Goal: Information Seeking & Learning: Learn about a topic

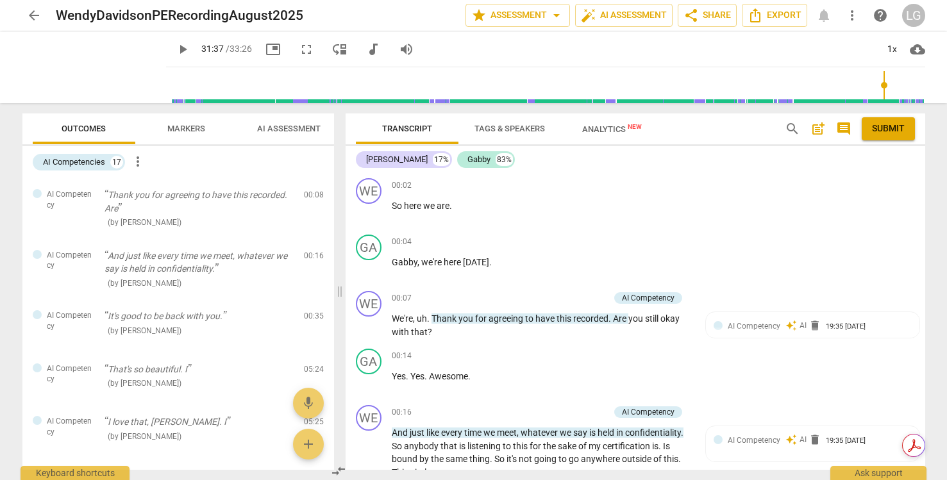
scroll to position [8993, 0]
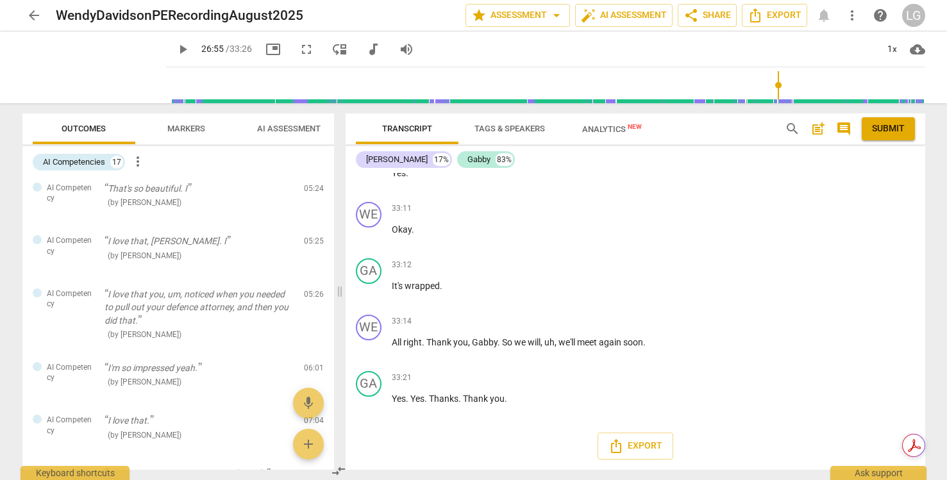
click at [777, 85] on input "range" at bounding box center [548, 85] width 754 height 41
click at [751, 87] on input "range" at bounding box center [548, 85] width 754 height 41
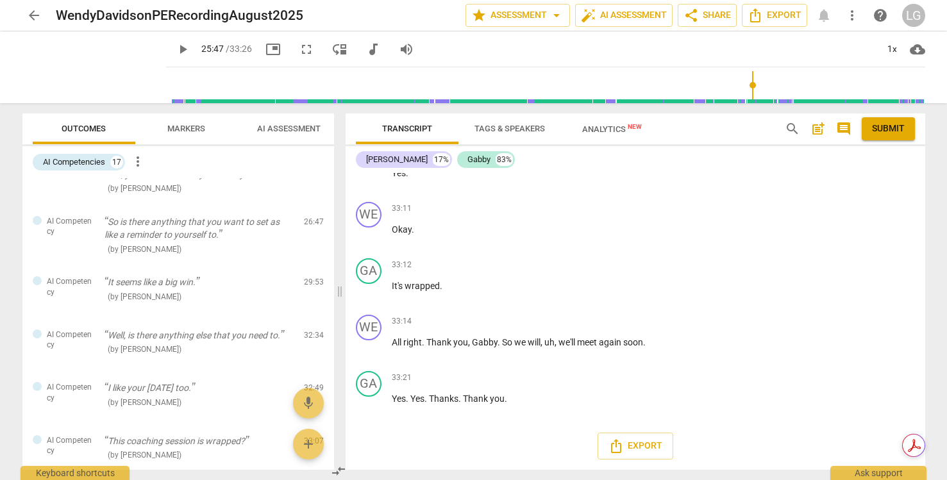
scroll to position [688, 0]
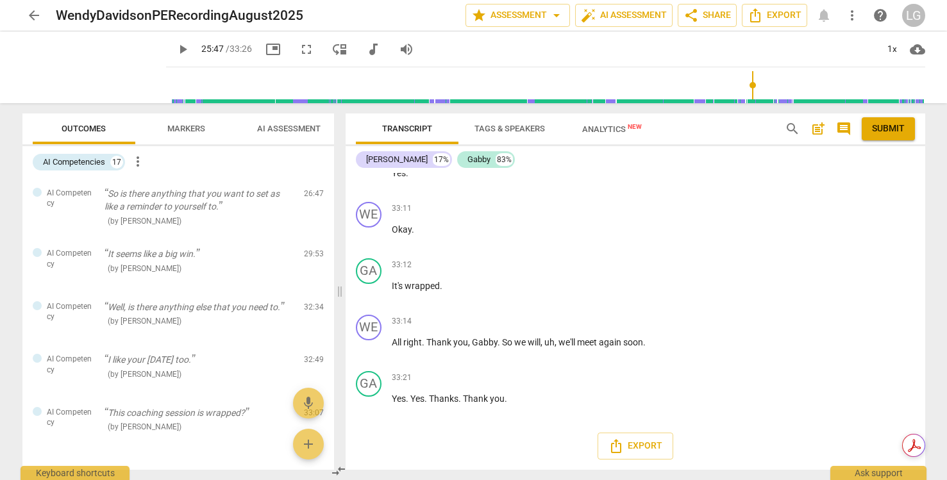
click at [181, 51] on span "play_arrow" at bounding box center [182, 49] width 15 height 15
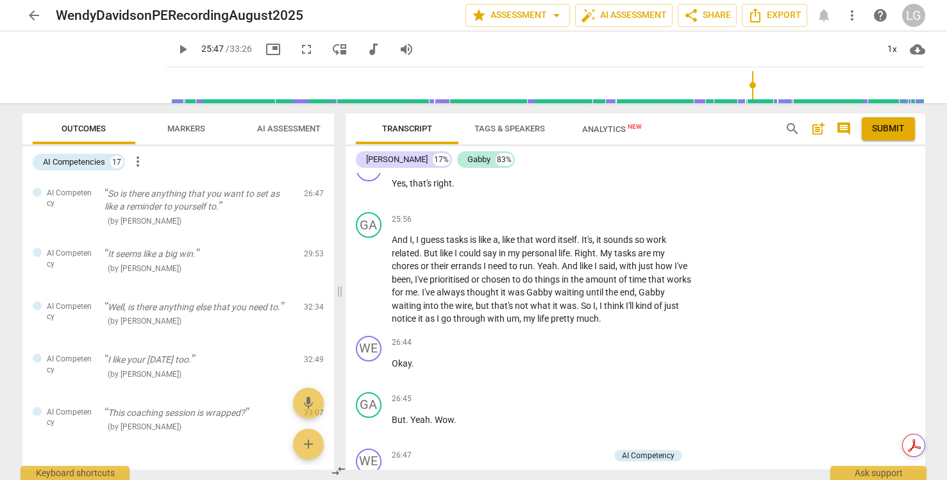
click at [186, 47] on span "play_arrow" at bounding box center [182, 49] width 15 height 15
type input "1553"
click at [754, 87] on input "range" at bounding box center [548, 85] width 754 height 41
click at [633, 118] on span "you" at bounding box center [625, 113] width 17 height 10
click at [181, 46] on span "pause" at bounding box center [182, 49] width 15 height 15
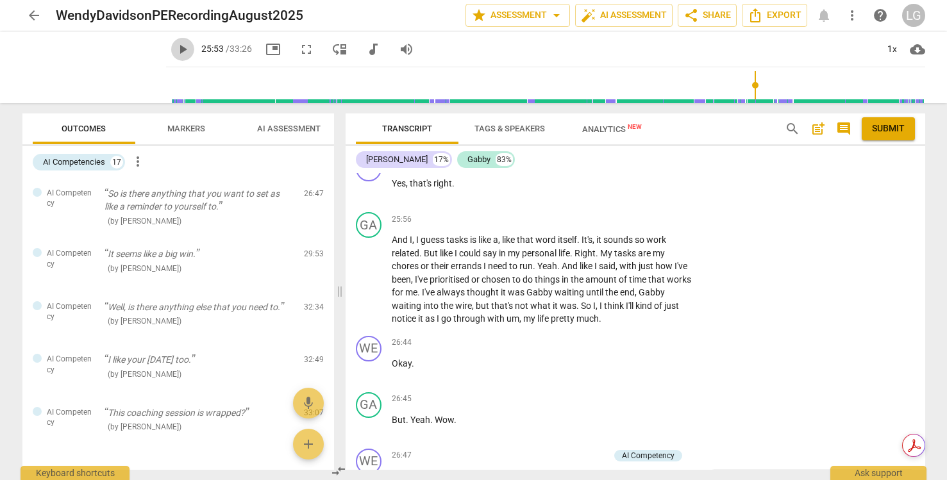
click at [181, 46] on span "play_arrow" at bounding box center [182, 49] width 15 height 15
click at [181, 46] on span "pause" at bounding box center [182, 49] width 15 height 15
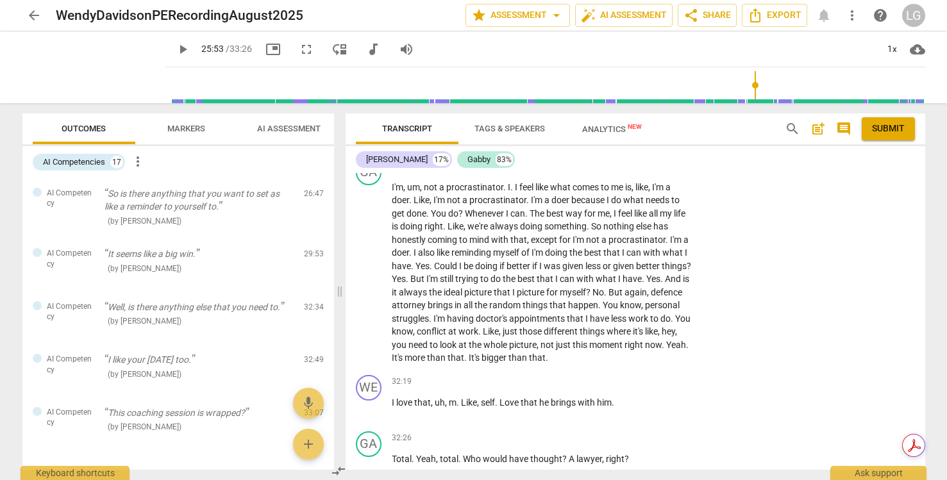
scroll to position [7939, 0]
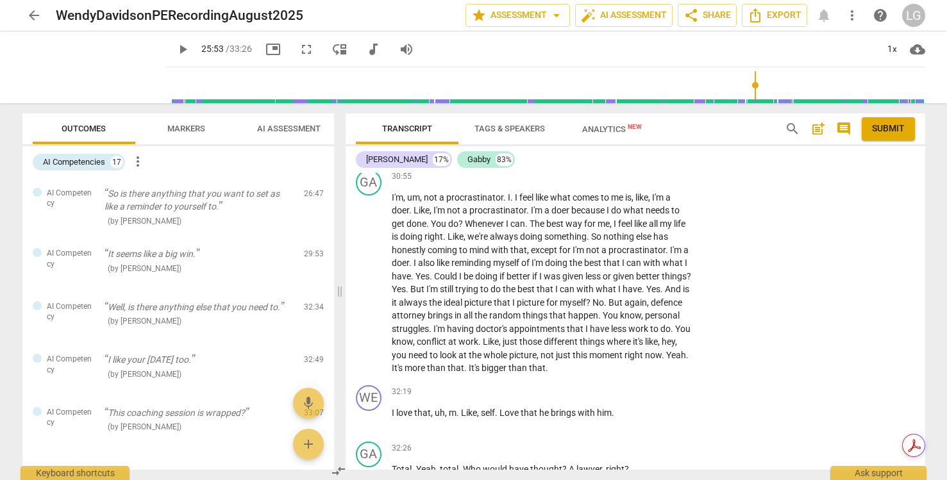
drag, startPoint x: 499, startPoint y: 231, endPoint x: 468, endPoint y: 208, distance: 38.5
click at [468, 160] on p "Gratitude moment . And is there something that you want to say when you say , I…" at bounding box center [542, 140] width 300 height 40
copy p "And is there something that you want to say when you say , I'm not a procrastin…"
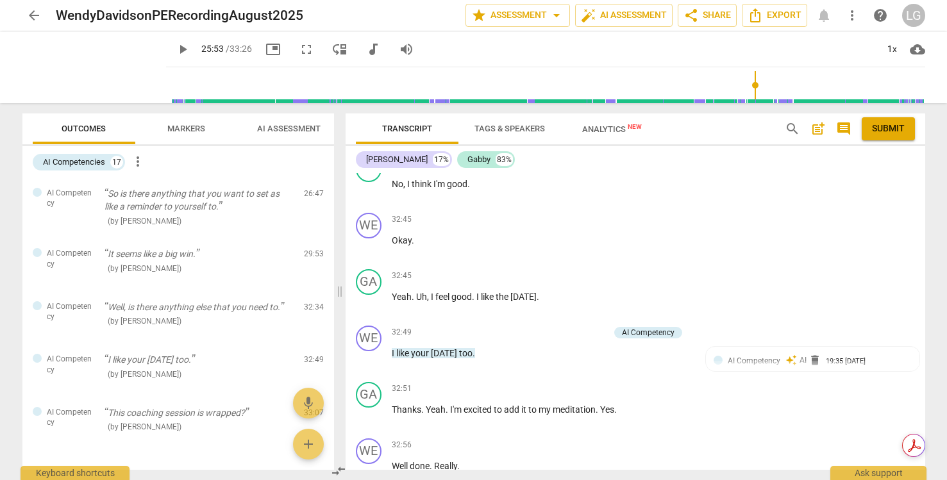
scroll to position [8462, 0]
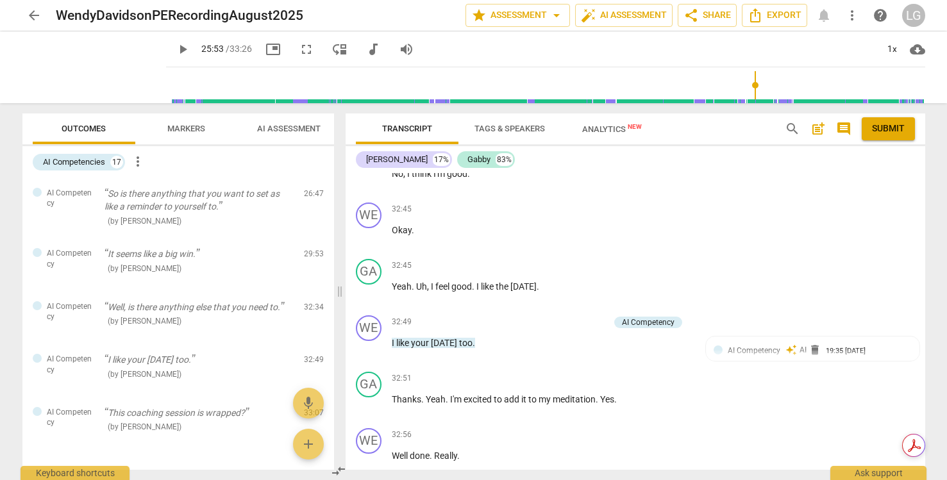
drag, startPoint x: 436, startPoint y: 209, endPoint x: 389, endPoint y: 194, distance: 49.9
click at [389, 141] on div "WE play_arrow pause 32:34 + Add competency AI Competency keyboard_arrow_right W…" at bounding box center [636, 112] width 580 height 58
copy p "Well , is there anything else that you need to . To feel like you . This sessio…"
click at [357, 367] on div "WE play_arrow pause 32:49 + Add competency AI Competency keyboard_arrow_right I…" at bounding box center [636, 338] width 580 height 56
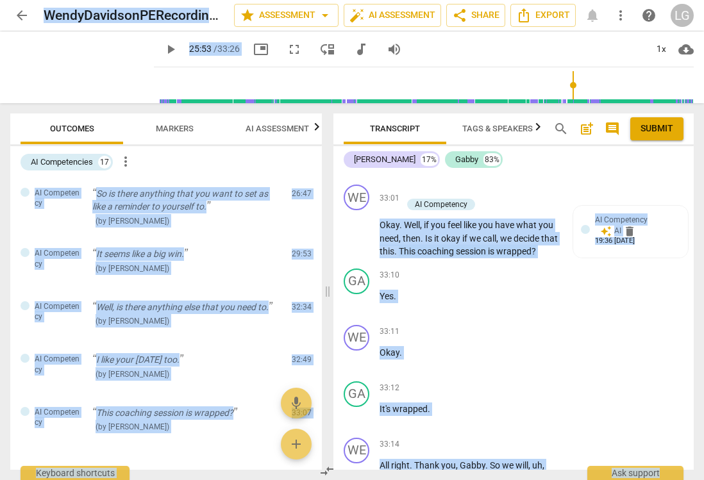
scroll to position [11559, 0]
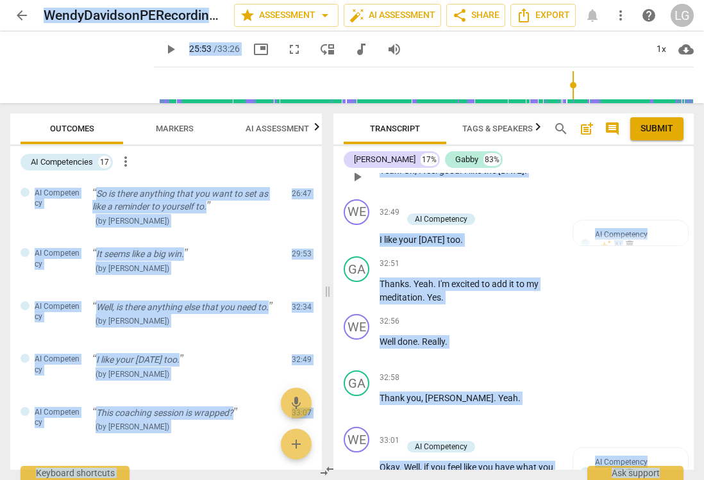
click at [558, 158] on span "keyboard_arrow_right" at bounding box center [559, 150] width 15 height 15
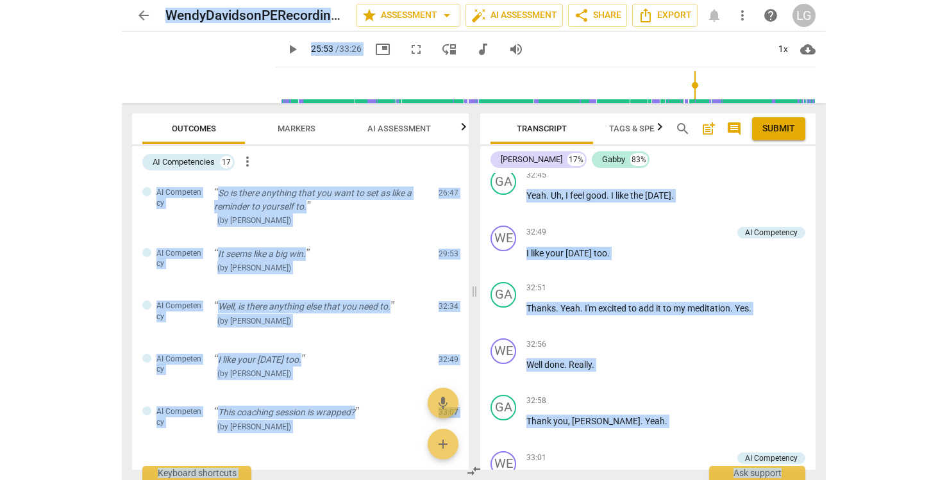
scroll to position [652, 0]
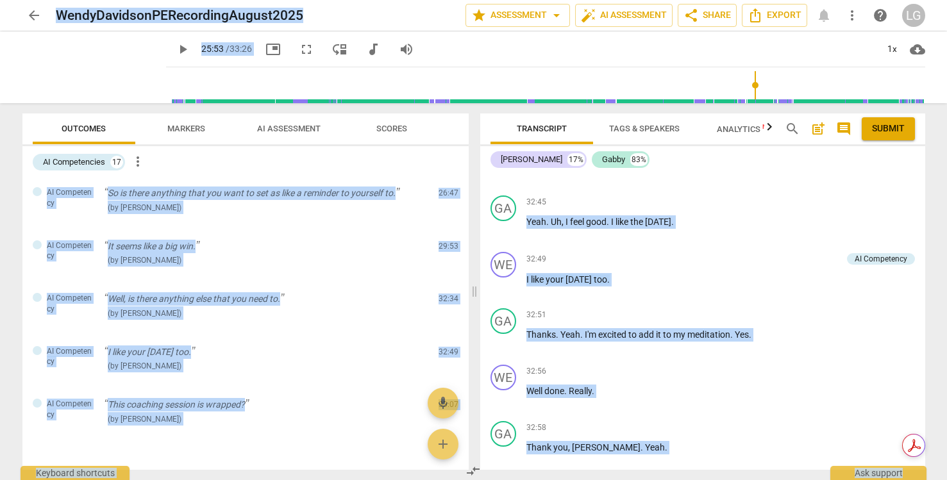
click at [275, 167] on div "AI Competencies 17 more_vert" at bounding box center [251, 162] width 436 height 22
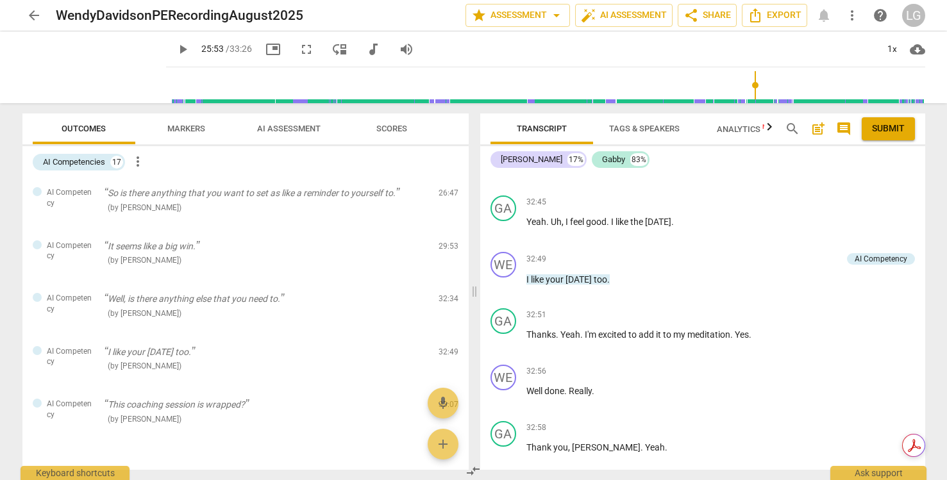
click at [485, 134] on div "GA play_arrow pause 32:43 + Add competency keyboard_arrow_right No , I think I'…" at bounding box center [702, 106] width 445 height 56
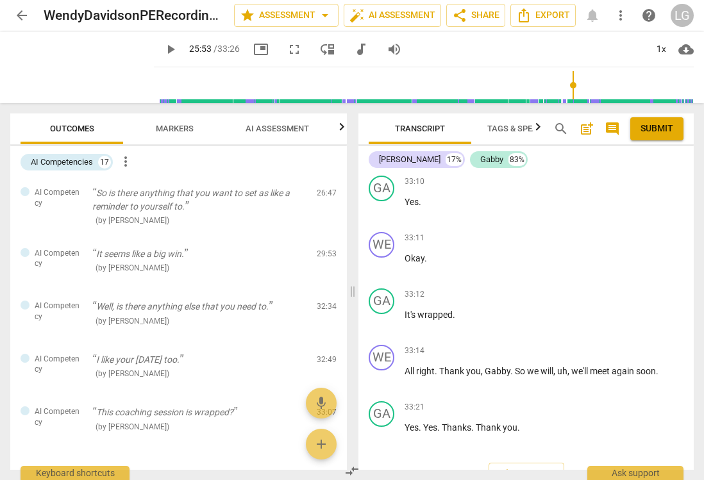
scroll to position [9129, 0]
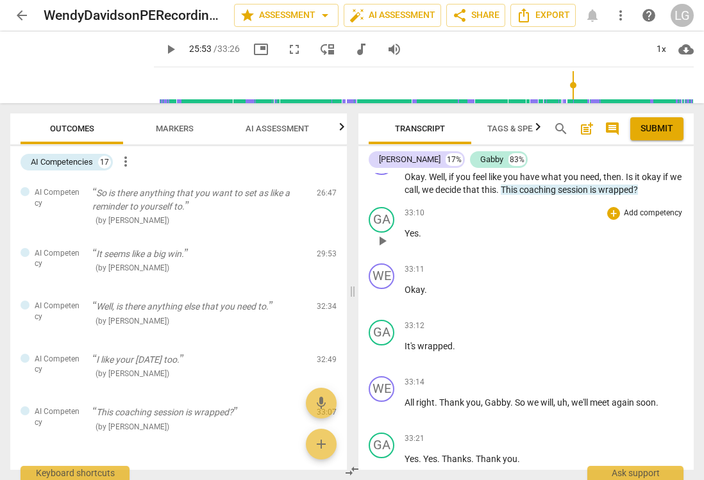
click at [571, 220] on div "33:10 + Add competency keyboard_arrow_right" at bounding box center [544, 213] width 279 height 13
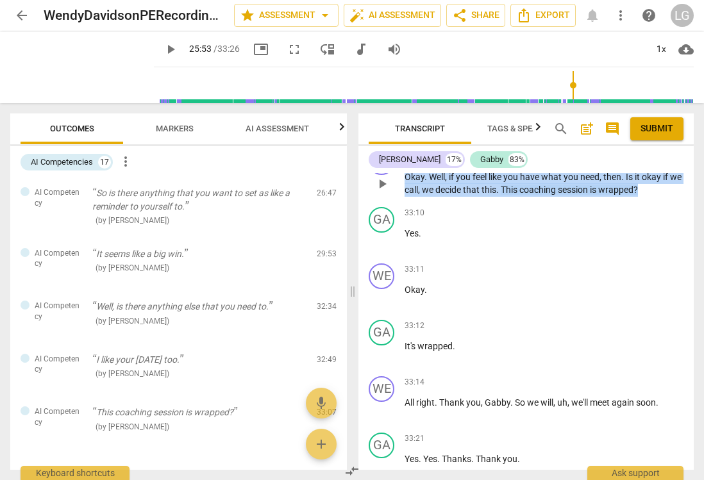
drag, startPoint x: 660, startPoint y: 292, endPoint x: 381, endPoint y: 283, distance: 279.7
click at [381, 202] on div "WE play_arrow pause 33:01 + Add competency AI Competency keyboard_arrow_right O…" at bounding box center [525, 173] width 335 height 58
copy p "Okay . Well , if you feel like you have what you need , then . Is it okay if we…"
click at [557, 125] on span "search" at bounding box center [560, 128] width 15 height 15
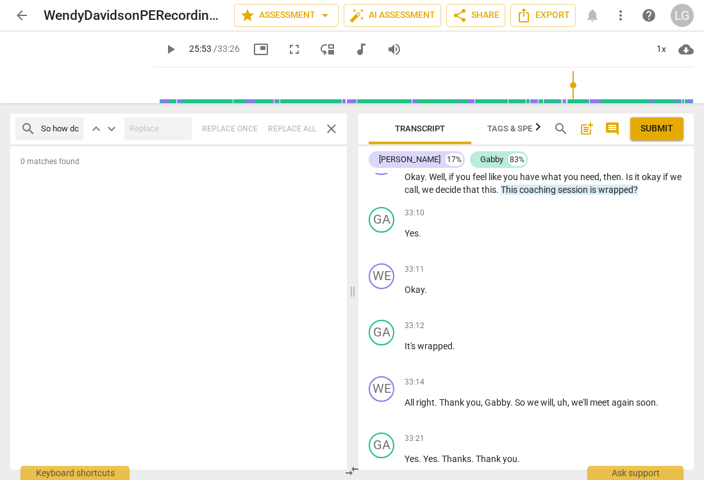
scroll to position [0, 155]
type input "So how does it feel when you hear yourself say"
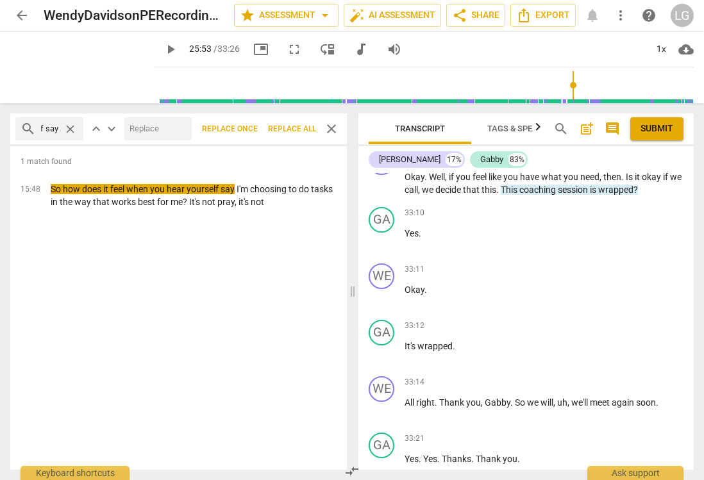
scroll to position [0, 0]
drag, startPoint x: 574, startPoint y: 84, endPoint x: 58, endPoint y: 90, distance: 515.5
click at [159, 90] on input "range" at bounding box center [426, 85] width 535 height 41
click at [90, 66] on span "play_arrow" at bounding box center [81, 67] width 33 height 33
click at [331, 131] on span "close" at bounding box center [331, 128] width 15 height 15
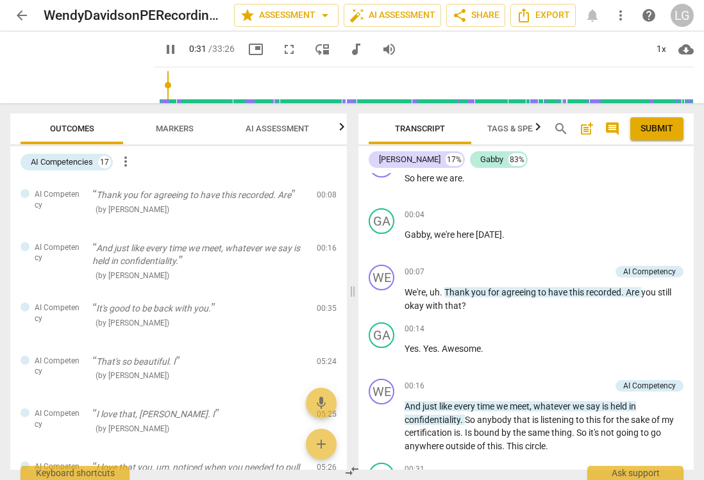
scroll to position [337, 0]
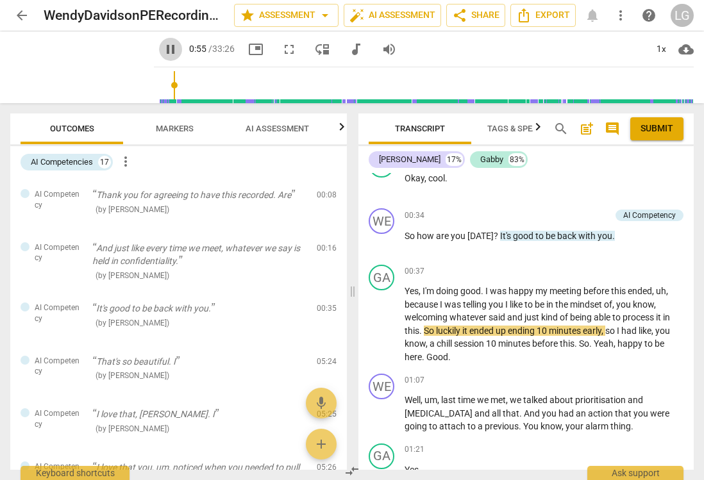
click at [169, 49] on span "pause" at bounding box center [170, 49] width 15 height 15
type input "56"
click at [561, 128] on span "search" at bounding box center [560, 128] width 15 height 15
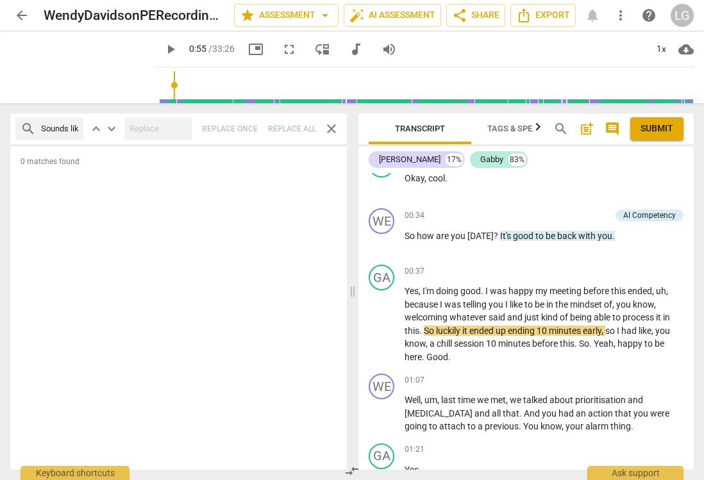
scroll to position [0, 103]
type input "Sounds like the defence attorney"
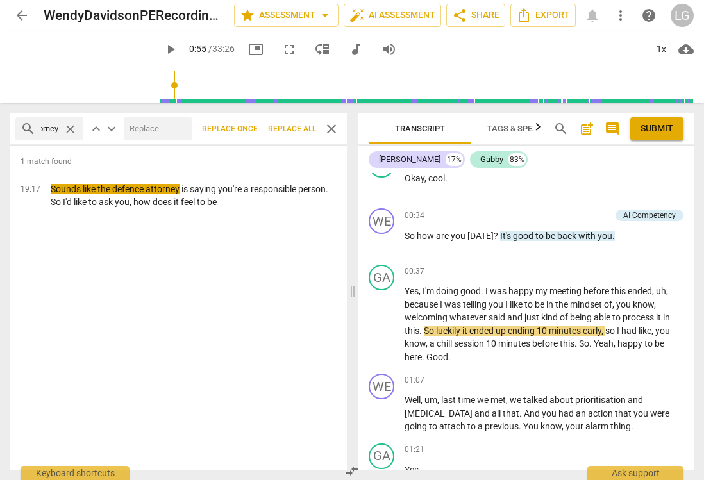
scroll to position [0, 0]
click at [23, 14] on span "arrow_back" at bounding box center [21, 15] width 15 height 15
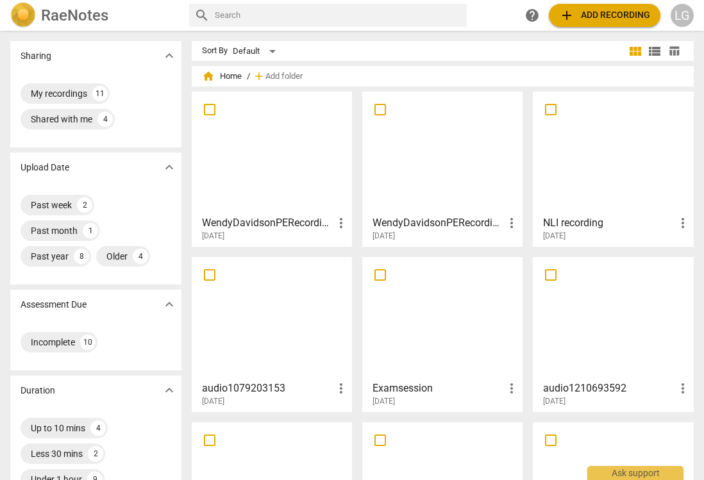
click at [274, 153] on div at bounding box center [271, 152] width 151 height 113
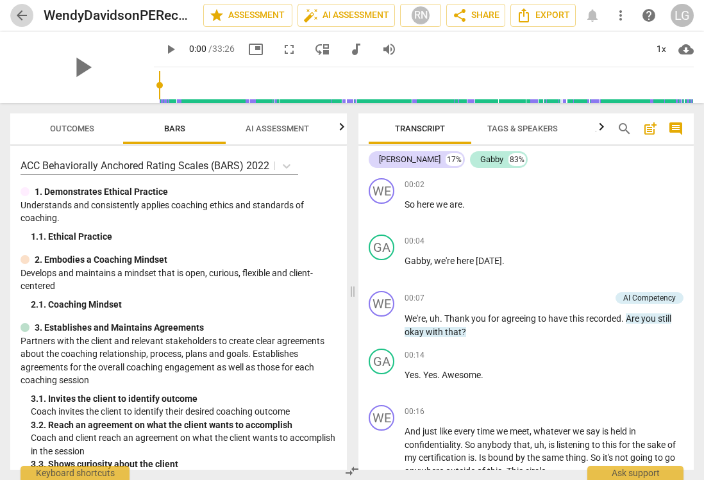
click at [21, 12] on span "arrow_back" at bounding box center [21, 15] width 15 height 15
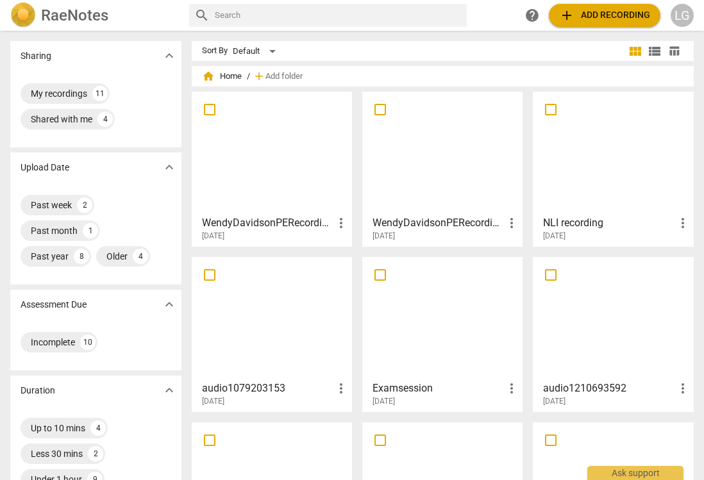
click at [274, 151] on div at bounding box center [271, 152] width 151 height 113
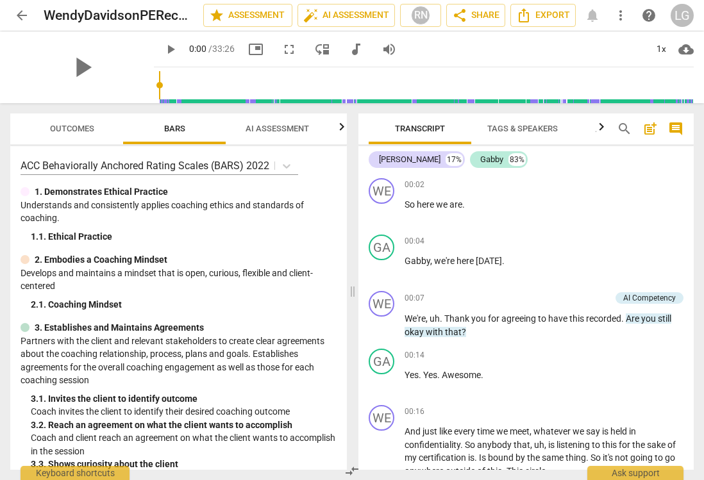
click at [78, 128] on span "Outcomes" at bounding box center [72, 129] width 44 height 10
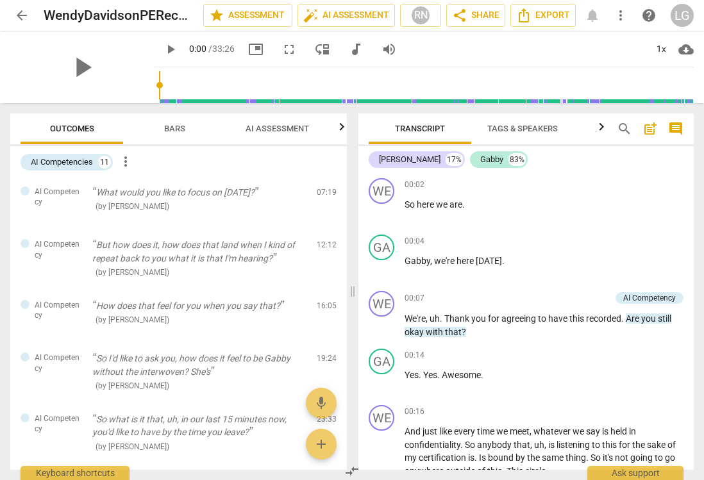
scroll to position [72, 0]
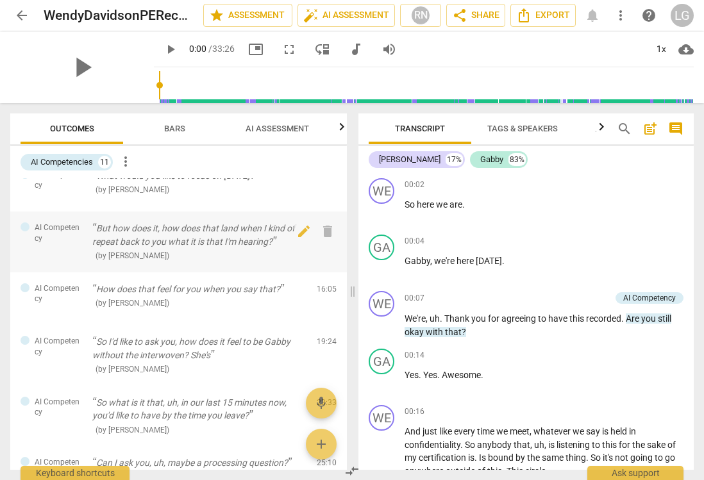
click at [168, 226] on p "But how does it, how does that land when I kind of repeat back to you what it i…" at bounding box center [199, 235] width 214 height 26
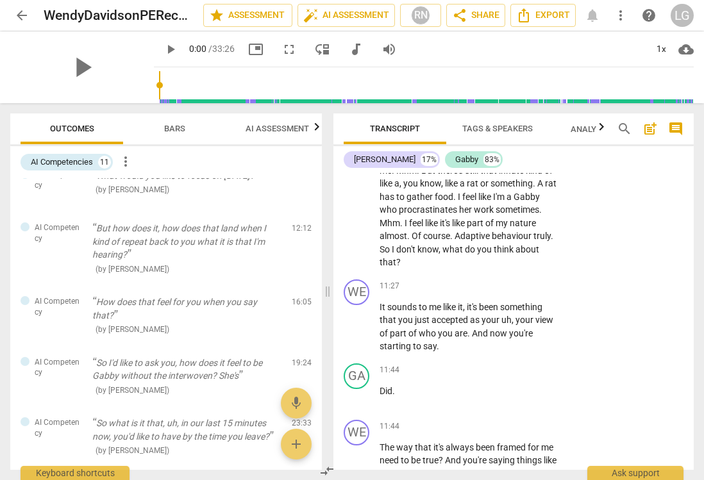
scroll to position [3863, 0]
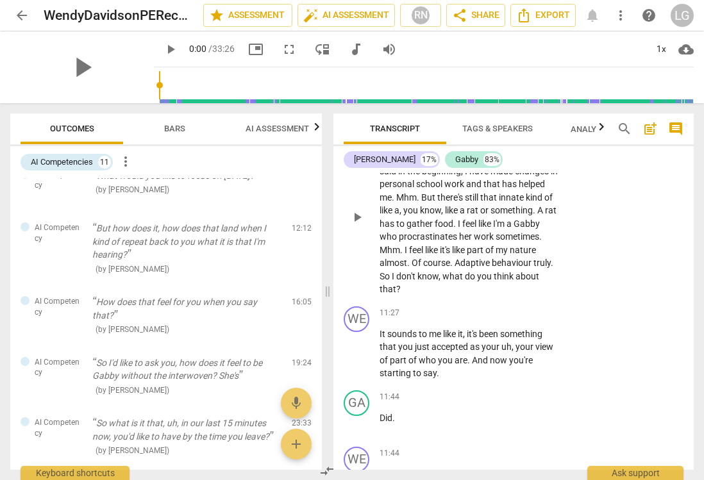
click at [432, 203] on span "But" at bounding box center [429, 197] width 16 height 10
click at [421, 203] on span "." at bounding box center [419, 197] width 4 height 10
click at [357, 225] on span "play_arrow" at bounding box center [356, 217] width 15 height 15
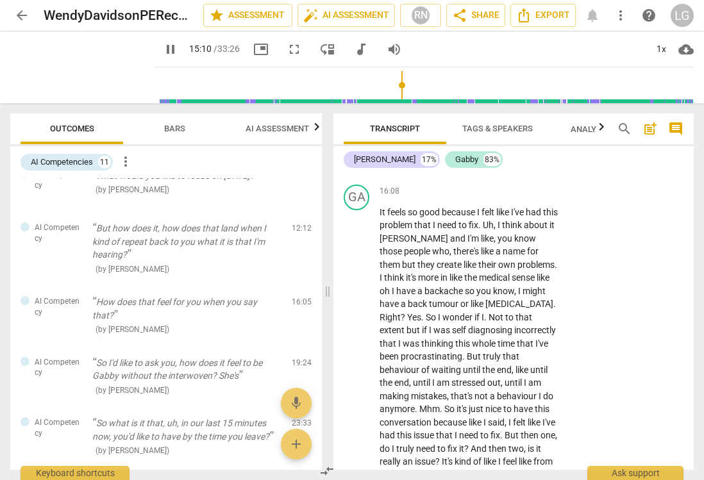
scroll to position [5474, 0]
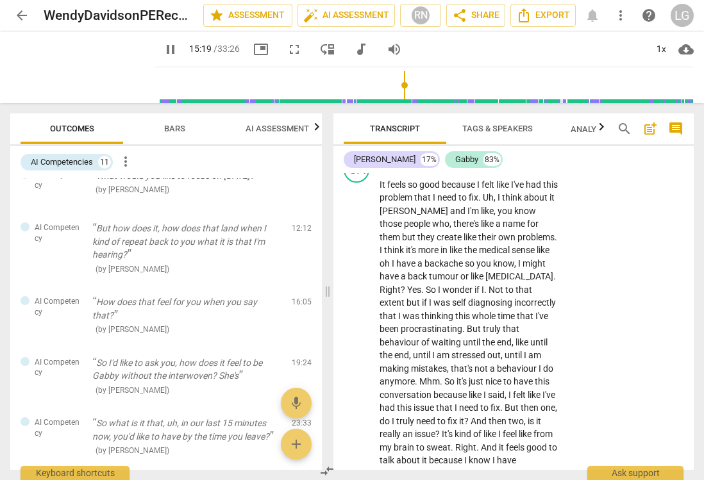
click at [171, 47] on span "pause" at bounding box center [170, 49] width 15 height 15
type input "920"
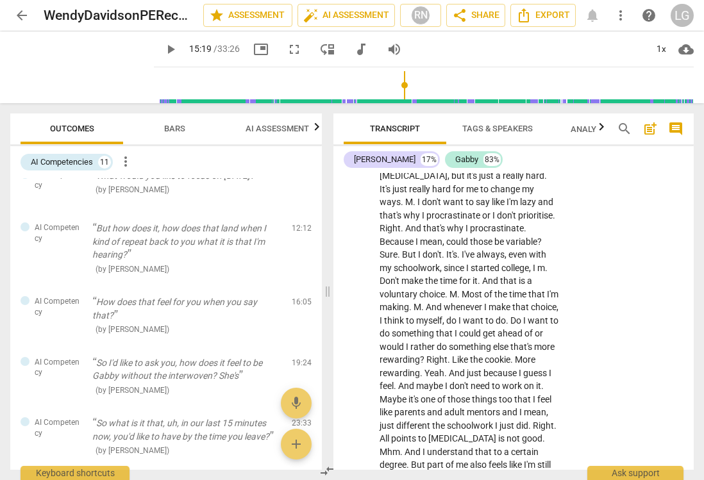
scroll to position [3112, 0]
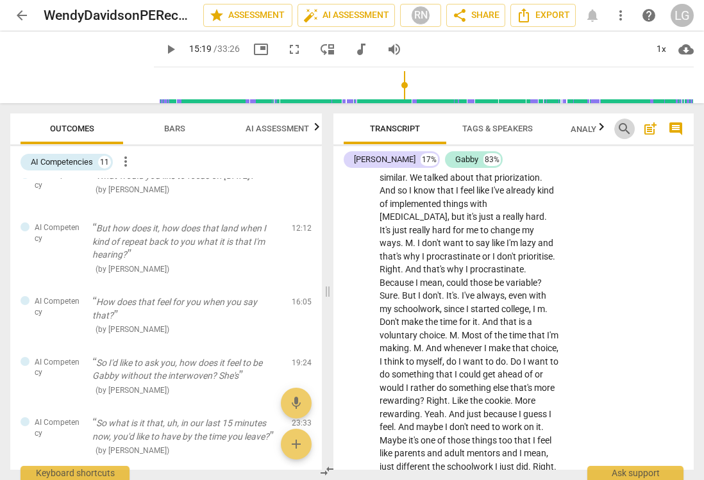
click at [625, 124] on span "search" at bounding box center [624, 128] width 15 height 15
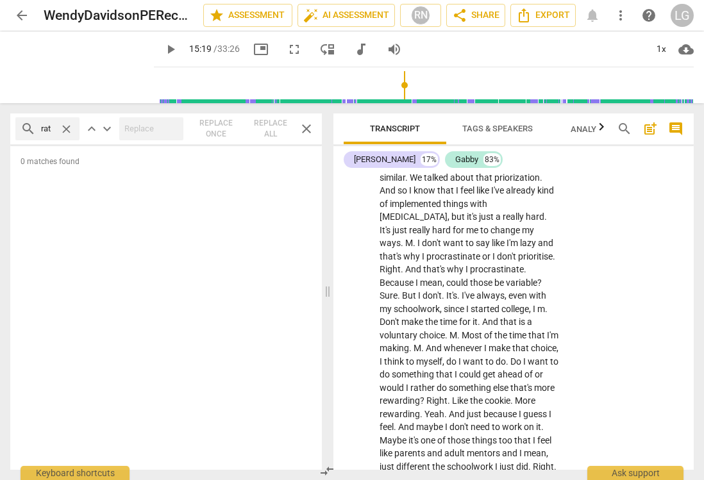
type input "rat"
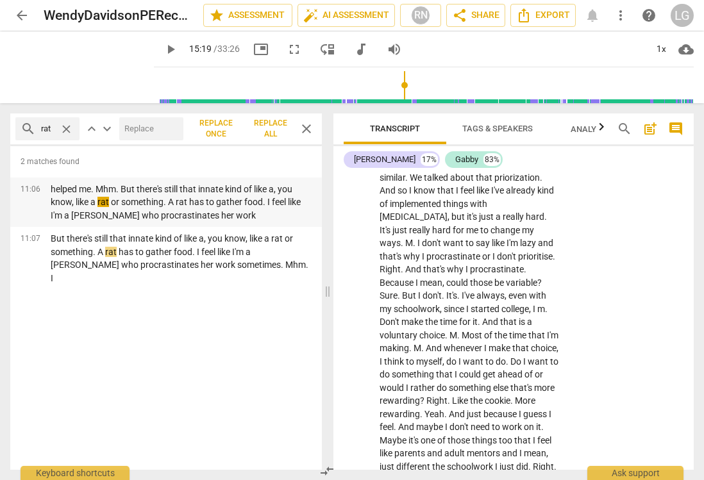
click at [206, 209] on p "helped me. Mhm. But there's still that innate kind of like a, you know, like a …" at bounding box center [181, 203] width 261 height 40
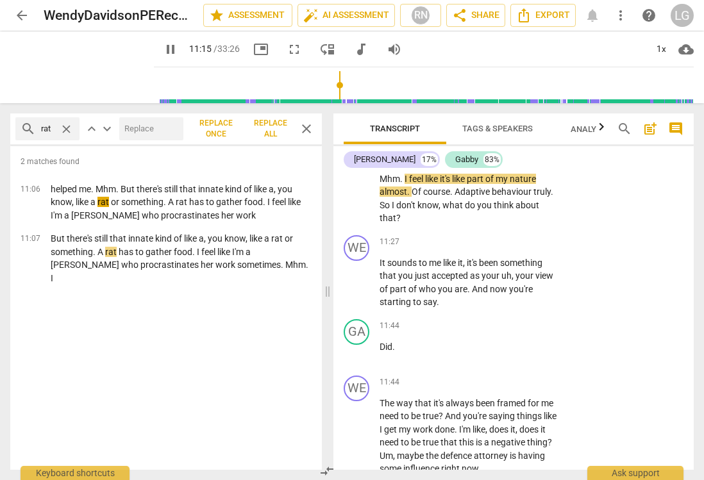
drag, startPoint x: 467, startPoint y: 203, endPoint x: 441, endPoint y: 194, distance: 27.8
click at [441, 194] on p "And I feel like this is one of those things where I'm like , I should work on t…" at bounding box center [470, 146] width 180 height 158
click at [542, 215] on p "And I feel like this is one of those things where I'm like , I should work on t…" at bounding box center [470, 146] width 180 height 158
drag, startPoint x: 542, startPoint y: 213, endPoint x: 535, endPoint y: 194, distance: 21.1
click at [535, 194] on p "And I feel like this is one of those things where I'm like , I should work on t…" at bounding box center [470, 146] width 180 height 158
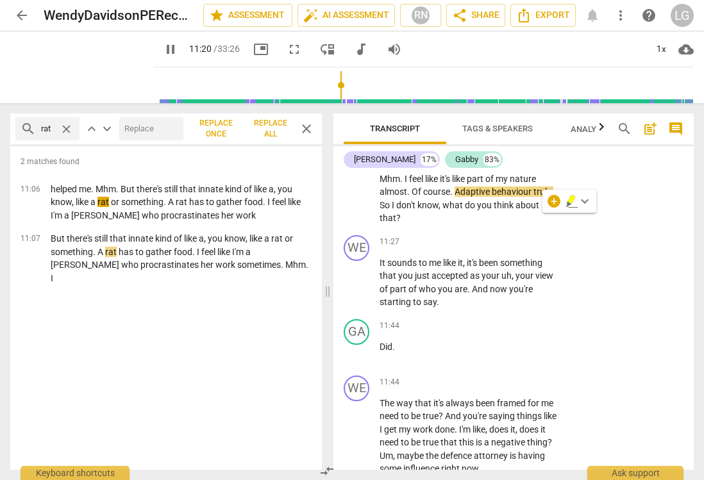
copy p ". A rat has to gather food . I feel like I'm a [PERSON_NAME] who procrastinates…"
click at [169, 49] on span "pause" at bounding box center [170, 49] width 15 height 15
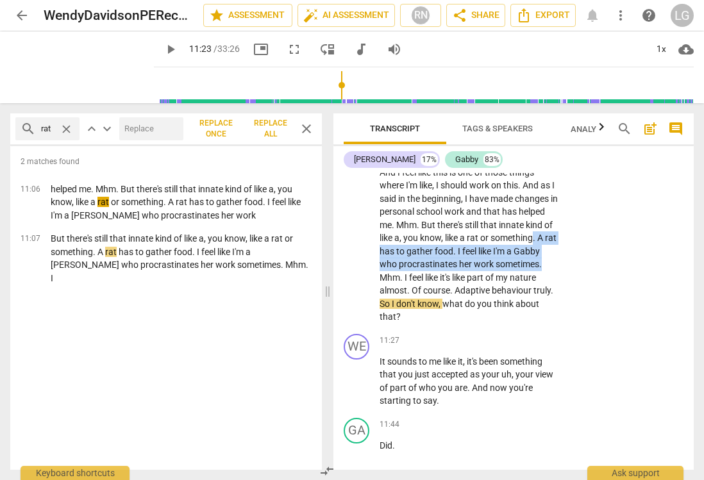
scroll to position [3849, 0]
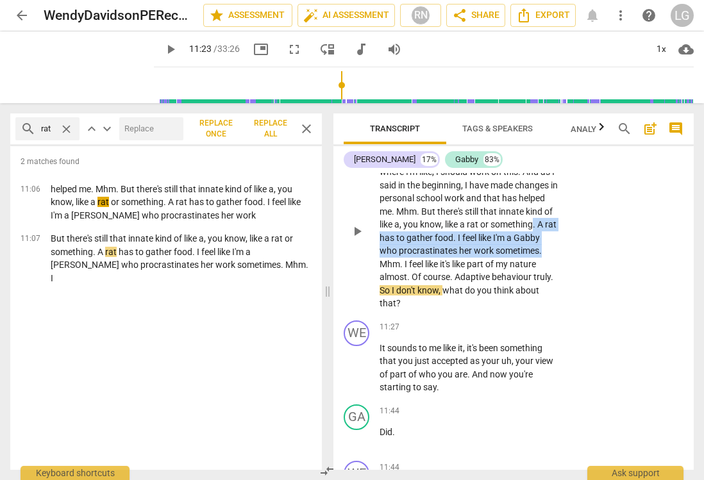
click at [540, 230] on span "A" at bounding box center [541, 224] width 8 height 10
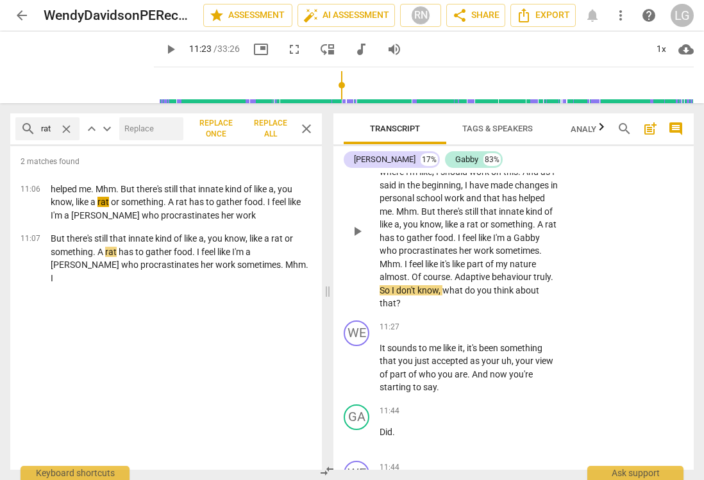
click at [424, 217] on span "But" at bounding box center [429, 211] width 16 height 10
click at [454, 230] on span "like" at bounding box center [452, 224] width 15 height 10
click at [424, 217] on span "But" at bounding box center [429, 211] width 16 height 10
click at [172, 49] on span "play_arrow" at bounding box center [170, 49] width 15 height 15
click at [446, 230] on span "like" at bounding box center [452, 224] width 15 height 10
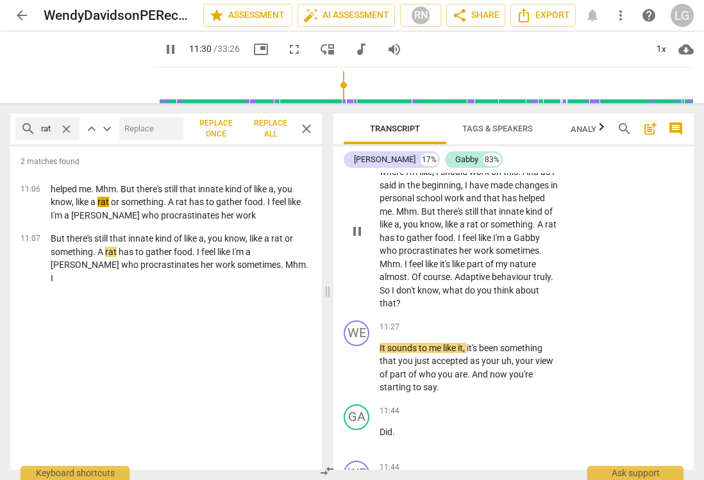
click at [422, 217] on span "But" at bounding box center [429, 211] width 16 height 10
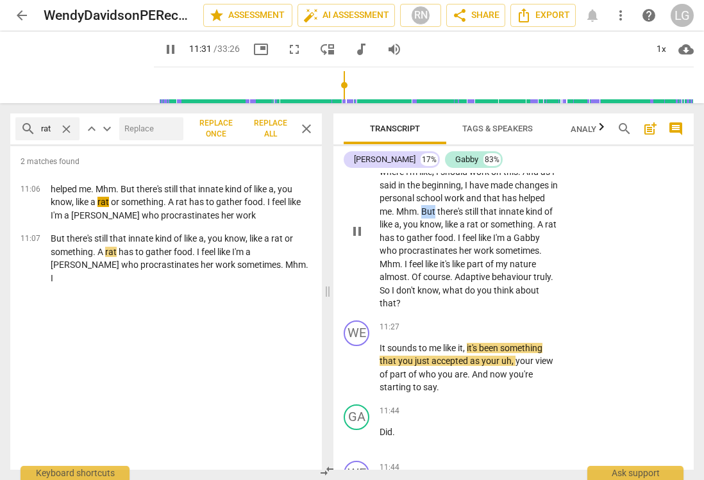
click at [422, 217] on span "But" at bounding box center [429, 211] width 16 height 10
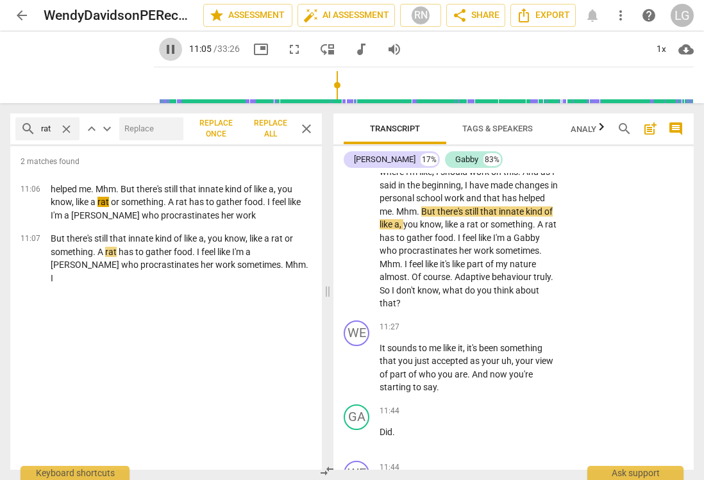
click at [167, 47] on span "pause" at bounding box center [170, 49] width 15 height 15
type input "666"
click at [47, 128] on input "rat" at bounding box center [47, 129] width 13 height 21
drag, startPoint x: 51, startPoint y: 128, endPoint x: 29, endPoint y: 127, distance: 21.2
click at [29, 127] on div "search rat close" at bounding box center [47, 128] width 64 height 23
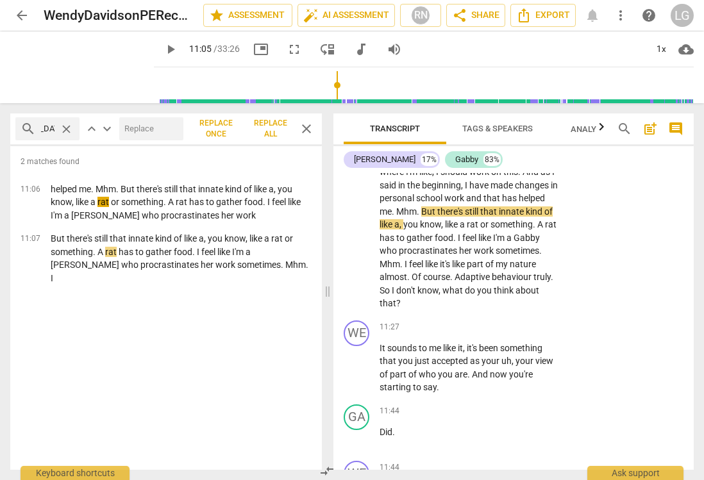
scroll to position [0, 42]
type input "[MEDICAL_DATA]"
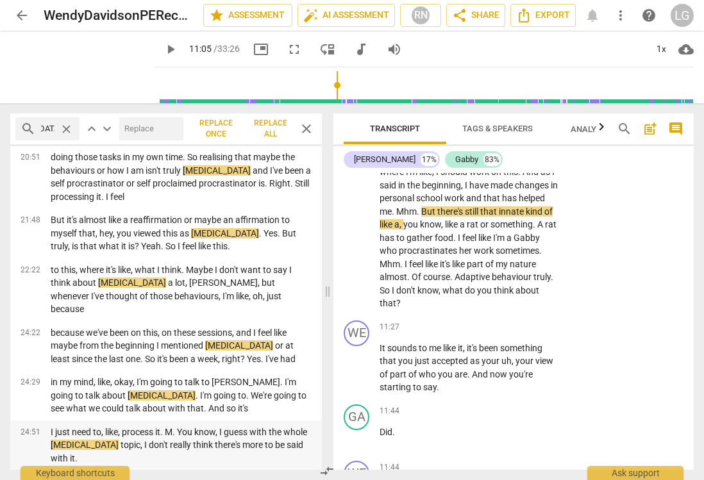
scroll to position [0, 0]
click at [54, 430] on p "I just need to, like, process it. M. You know, I guess with the whole [MEDICAL_…" at bounding box center [181, 446] width 261 height 40
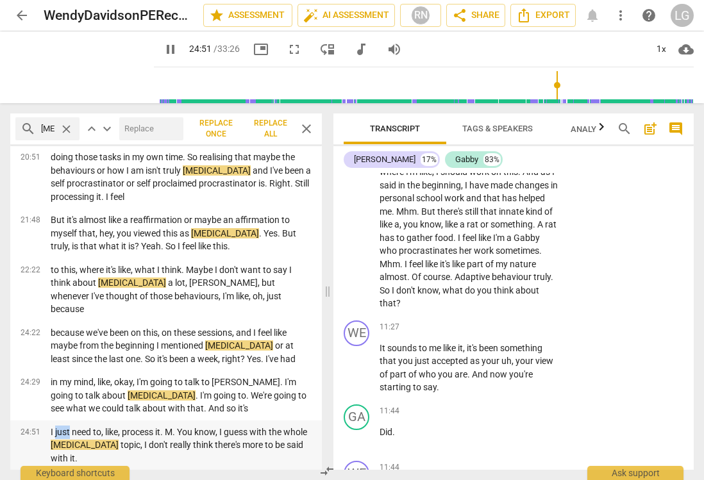
scroll to position [8335, 0]
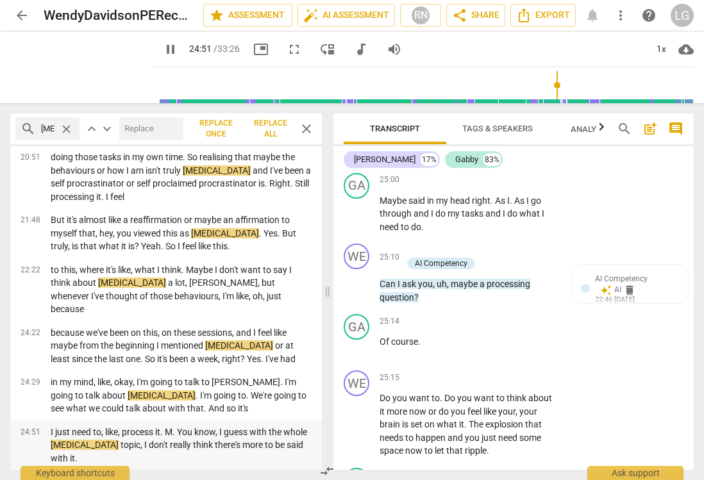
click at [52, 433] on p "I just need to, like, process it. M. You know, I guess with the whole [MEDICAL_…" at bounding box center [181, 446] width 261 height 40
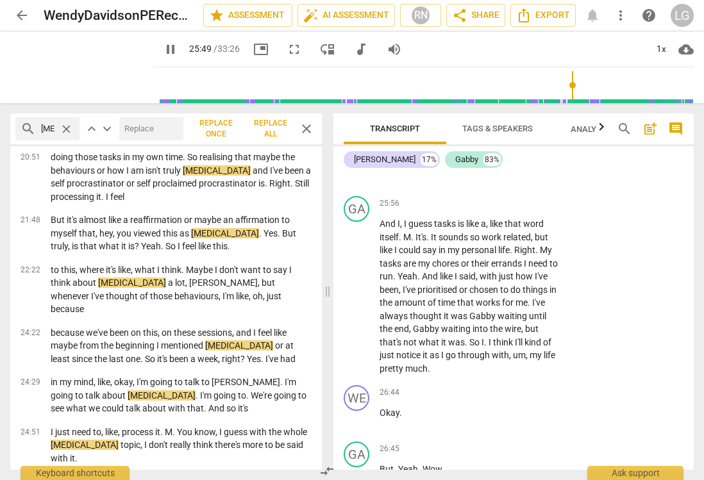
scroll to position [8941, 0]
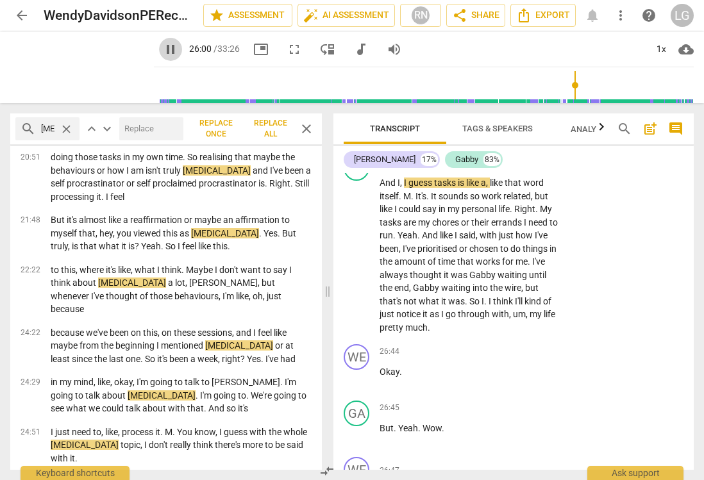
click at [167, 49] on span "pause" at bounding box center [170, 49] width 15 height 15
type input "1560"
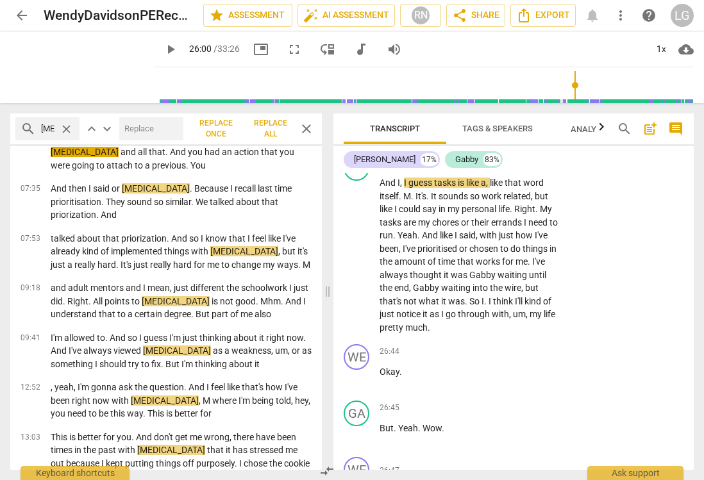
scroll to position [0, 0]
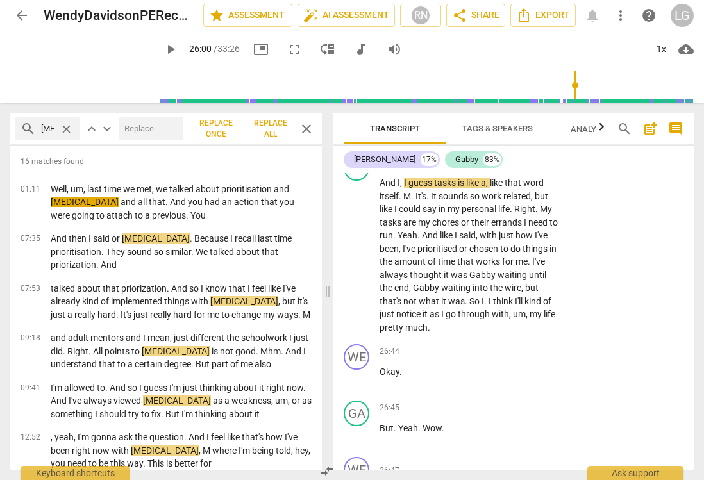
click at [63, 132] on span "close" at bounding box center [66, 128] width 13 height 13
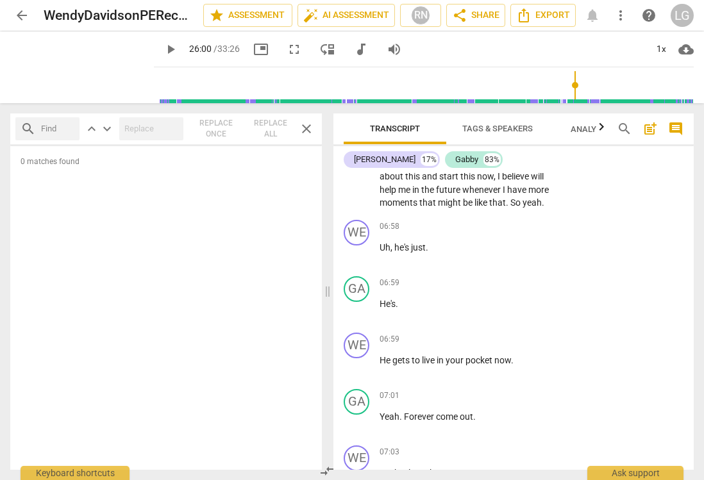
scroll to position [2280, 0]
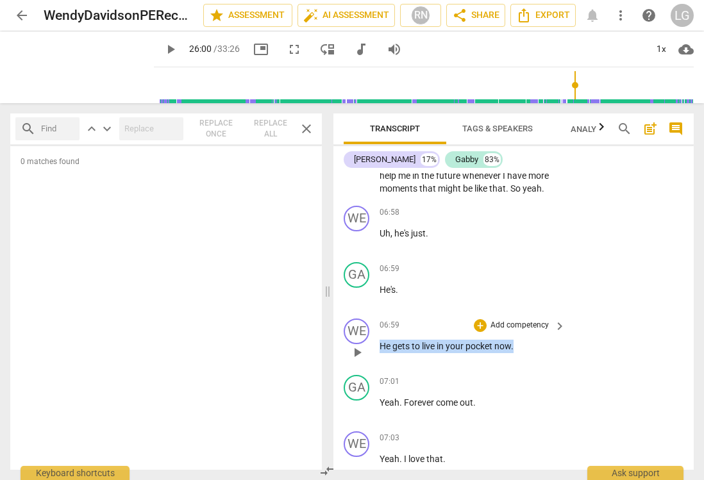
drag, startPoint x: 516, startPoint y: 374, endPoint x: 380, endPoint y: 372, distance: 135.9
click at [380, 353] on p "He gets to live in your pocket now ." at bounding box center [470, 346] width 180 height 13
copy p "He gets to live in your pocket now ."
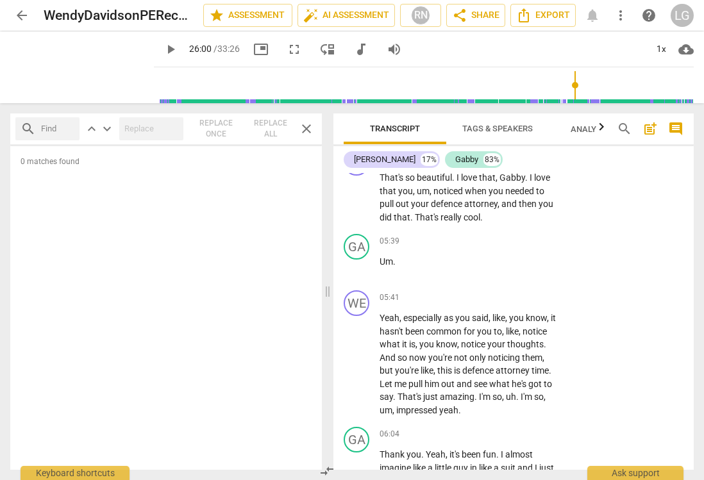
scroll to position [1791, 0]
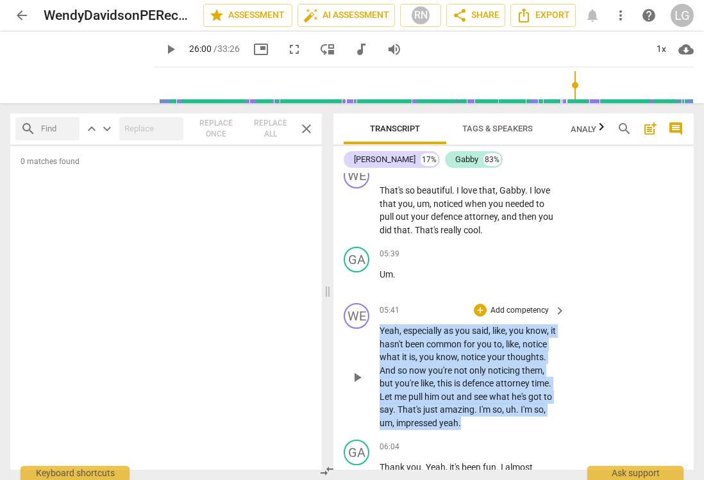
drag, startPoint x: 518, startPoint y: 435, endPoint x: 380, endPoint y: 346, distance: 164.3
click at [380, 347] on p "Yeah , especially as you said , like , you know , it hasn't been common for you…" at bounding box center [470, 376] width 180 height 105
copy p "Yeah , especially as you said , like , you know , it hasn't been common for you…"
click at [347, 15] on span "auto_fix_high AI Assessment" at bounding box center [346, 15] width 86 height 15
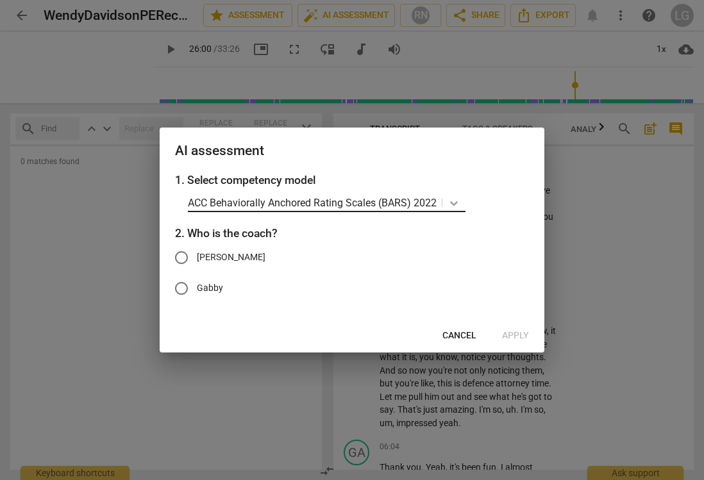
click at [453, 205] on icon at bounding box center [454, 203] width 8 height 4
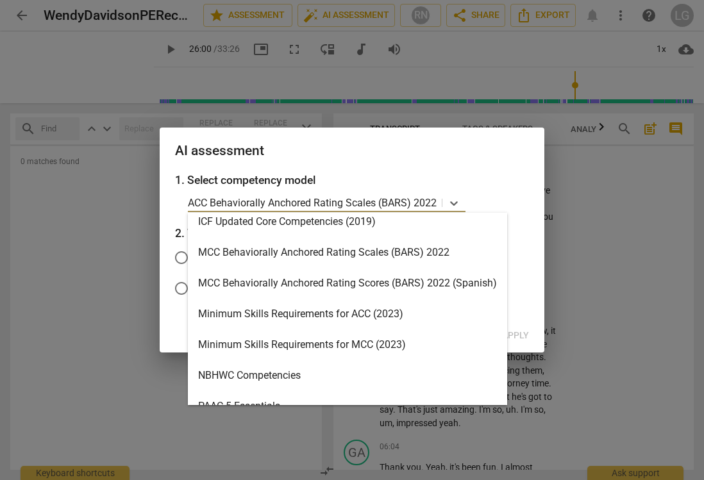
scroll to position [283, 0]
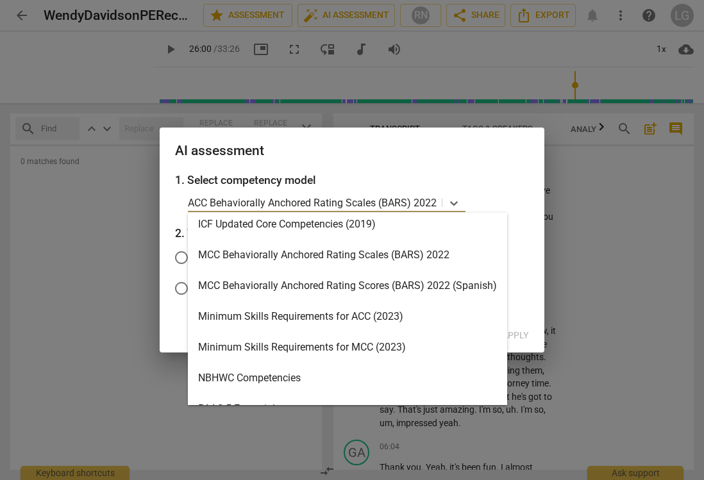
click at [340, 311] on div "Minimum Skills Requirements for ACC (2023)" at bounding box center [347, 316] width 319 height 31
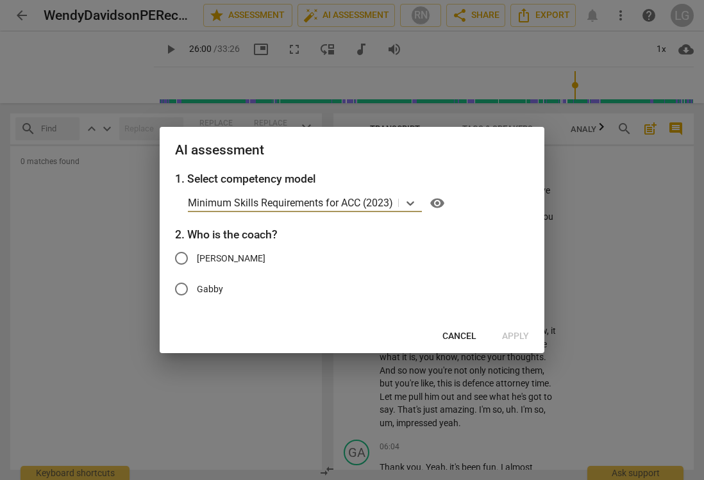
click at [183, 255] on input "[PERSON_NAME]" at bounding box center [181, 258] width 31 height 31
radio input "true"
click at [515, 333] on span "Apply" at bounding box center [515, 336] width 27 height 13
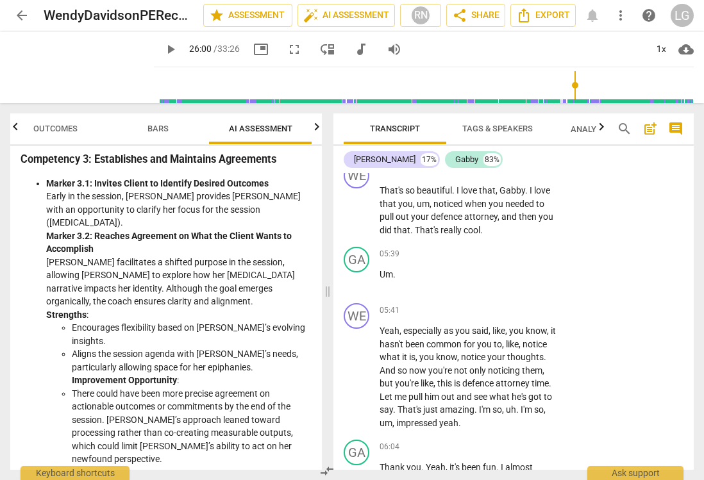
scroll to position [796, 0]
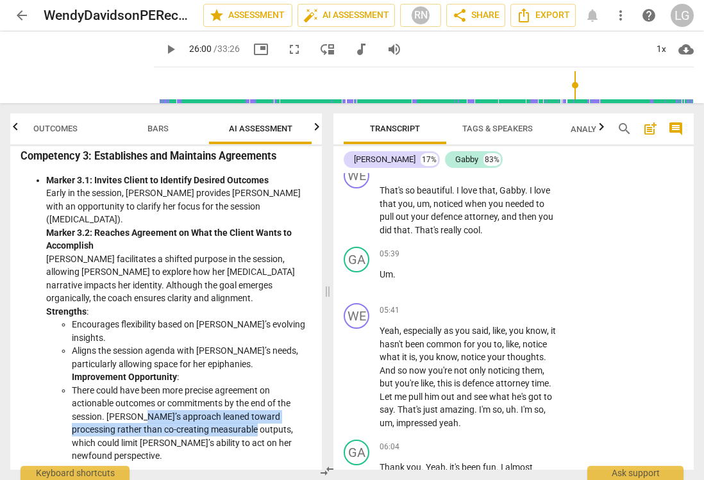
drag, startPoint x: 244, startPoint y: 354, endPoint x: 142, endPoint y: 340, distance: 102.8
click at [142, 384] on li "There could have been more precise agreement on actionable outcomes or commitme…" at bounding box center [192, 423] width 240 height 79
copy li "approach leaned toward processing rather than co-creating measurable outputs"
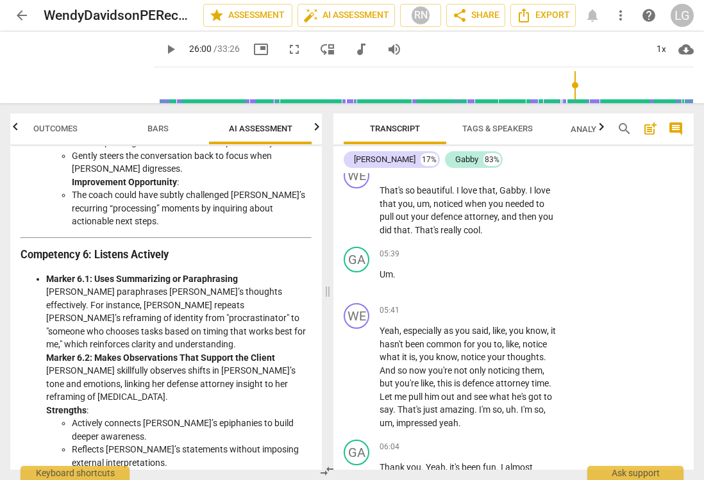
scroll to position [1612, 0]
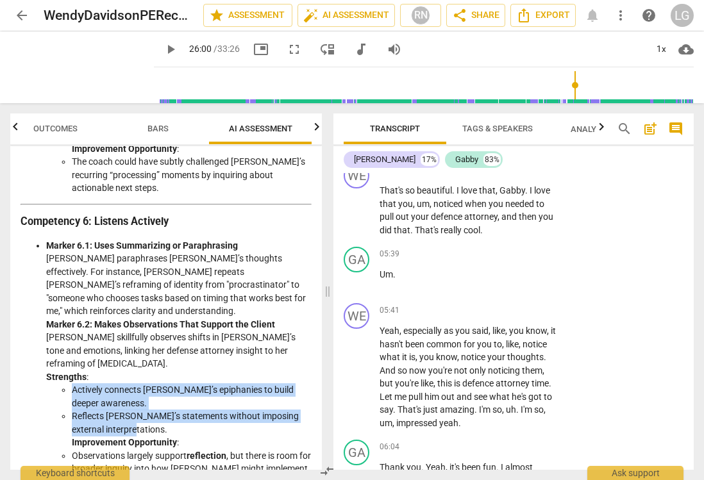
drag, startPoint x: 138, startPoint y: 294, endPoint x: 67, endPoint y: 262, distance: 77.7
click at [67, 383] on ul "Actively connects [PERSON_NAME]’s epiphanies to build deeper awareness. Reflect…" at bounding box center [178, 435] width 265 height 105
copy ul "Actively connects [PERSON_NAME]’s epiphanies to build deeper awareness. Reflect…"
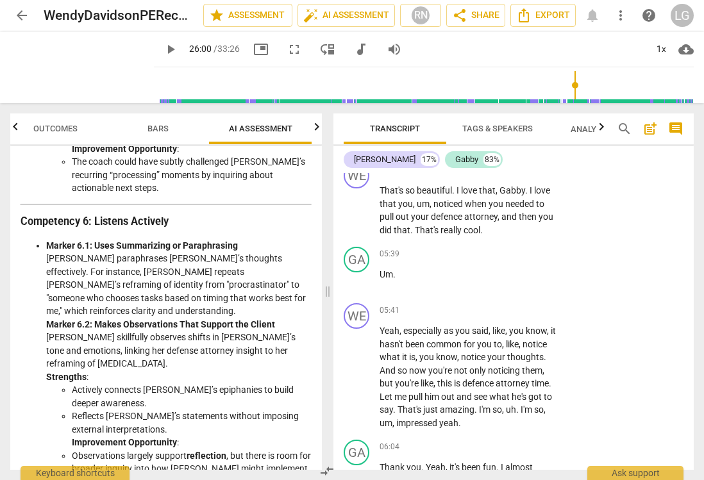
click at [115, 239] on li "Marker 6.1: Uses Summarizing or Paraphrasing [PERSON_NAME] paraphrases [PERSON_…" at bounding box center [178, 364] width 265 height 250
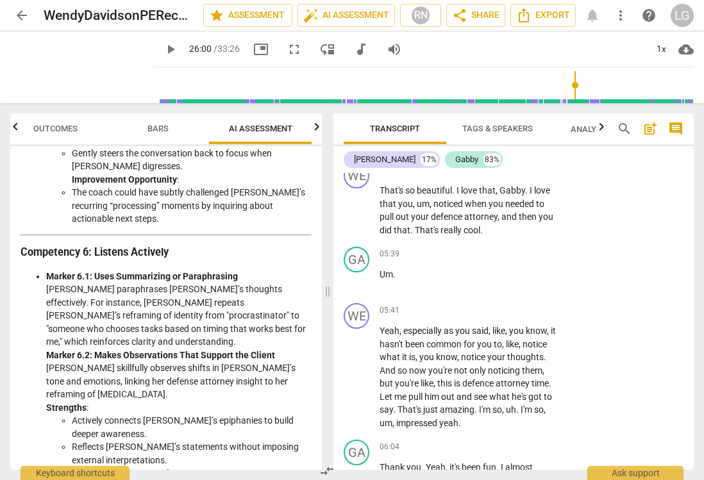
scroll to position [1576, 0]
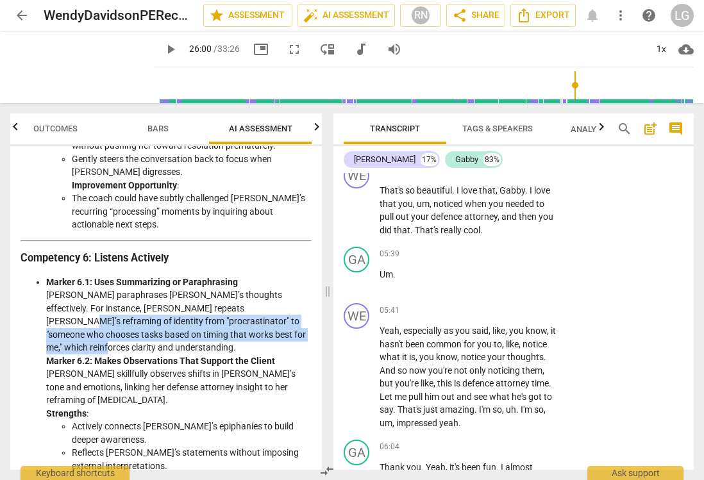
drag, startPoint x: 249, startPoint y: 215, endPoint x: 241, endPoint y: 192, distance: 24.3
click at [242, 276] on li "Marker 6.1: Uses Summarizing or Paraphrasing [PERSON_NAME] paraphrases [PERSON_…" at bounding box center [178, 401] width 265 height 250
copy li ""procrastinator" to "someone who chooses tasks based on timing that works best …"
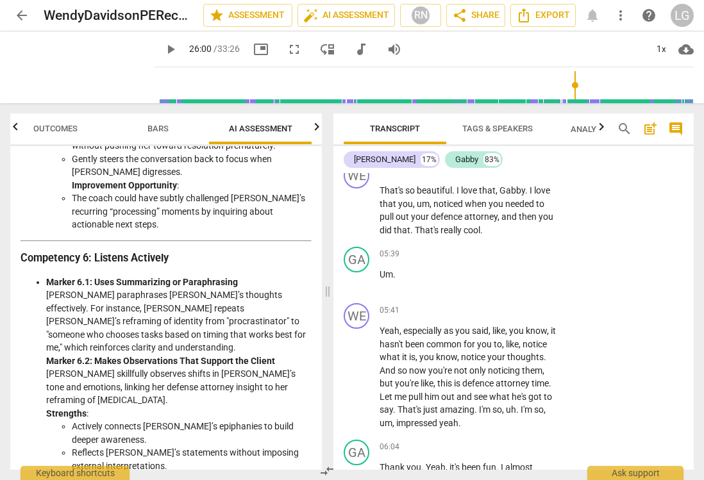
click at [237, 276] on li "Marker 6.1: Uses Summarizing or Paraphrasing [PERSON_NAME] paraphrases [PERSON_…" at bounding box center [178, 401] width 265 height 250
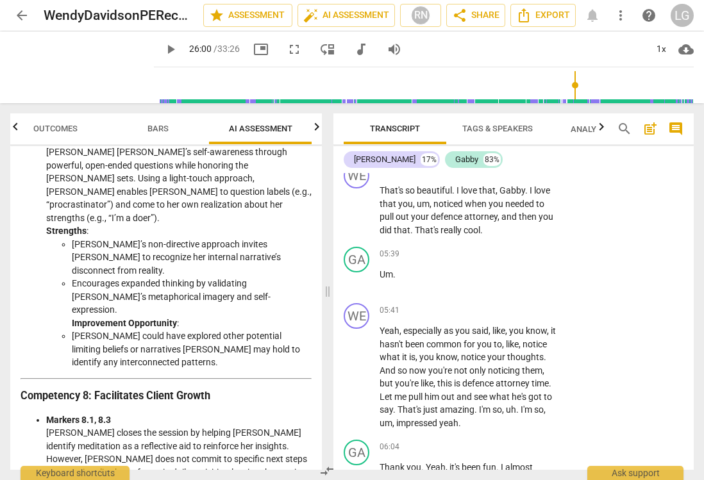
scroll to position [2058, 0]
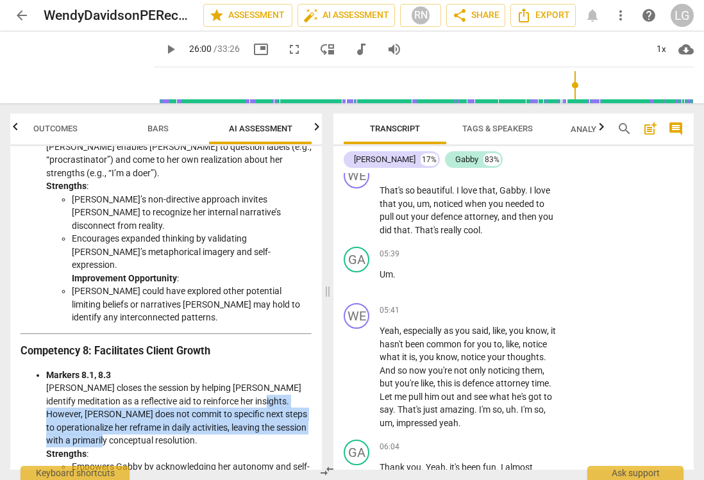
drag, startPoint x: 256, startPoint y: 229, endPoint x: 294, endPoint y: 267, distance: 53.9
click at [294, 369] on li "Markers 8.1, 8.3 [PERSON_NAME] closes the session by helping [PERSON_NAME] iden…" at bounding box center [178, 474] width 265 height 210
copy li "[PERSON_NAME] does not commit to specific next steps to operationalize her refr…"
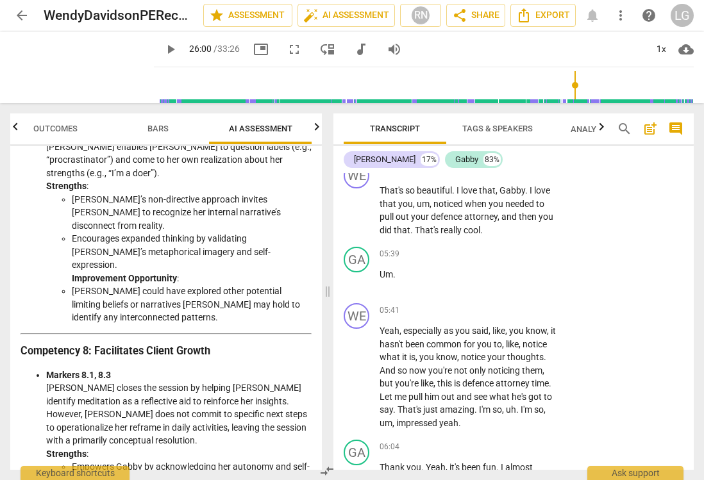
drag, startPoint x: 264, startPoint y: 376, endPoint x: 56, endPoint y: 357, distance: 207.9
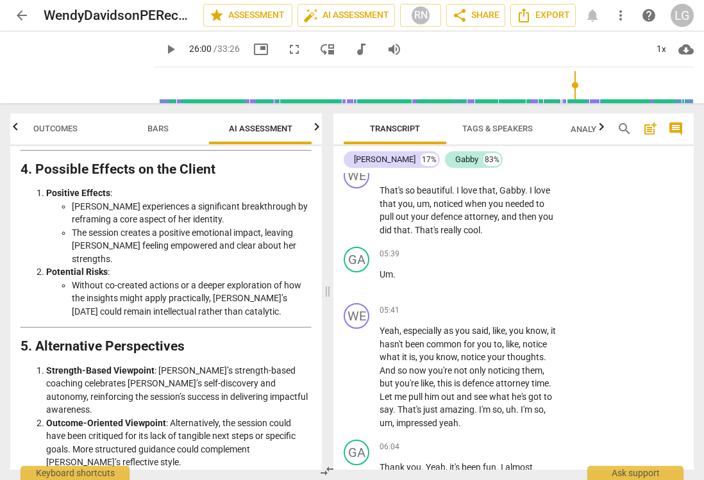
scroll to position [2721, 0]
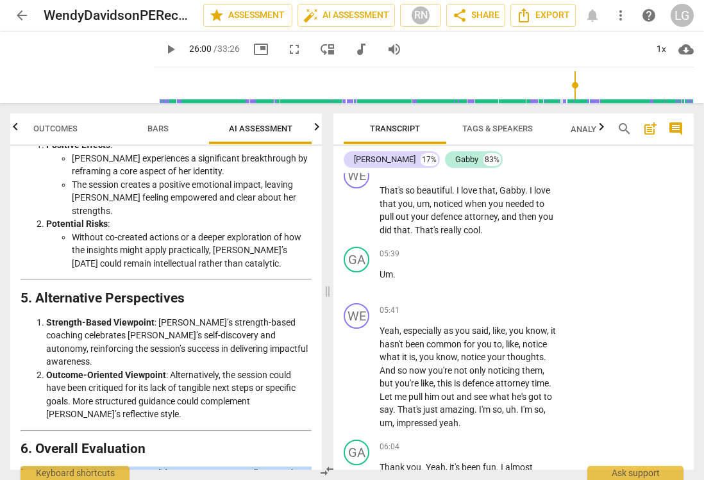
drag, startPoint x: 235, startPoint y: 329, endPoint x: 15, endPoint y: 292, distance: 222.4
click at [15, 292] on div "Disclaimer: AI can make mistakes. Consult a qualified mentor coach before actin…" at bounding box center [166, 308] width 312 height 324
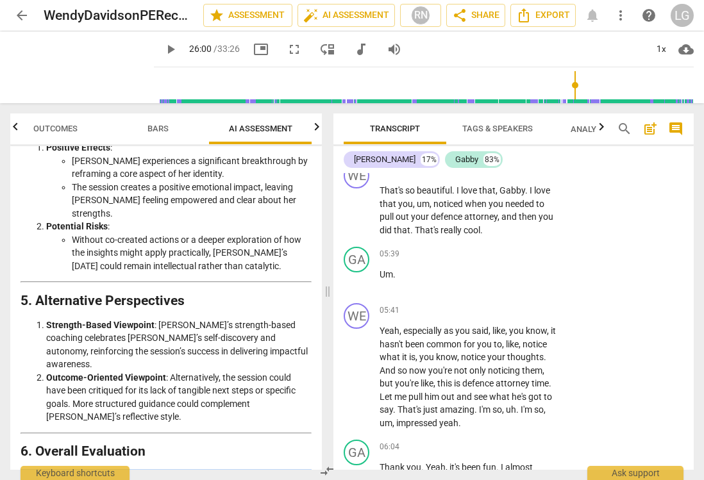
click at [18, 131] on icon "button" at bounding box center [15, 126] width 15 height 15
click at [67, 130] on span "Outcomes" at bounding box center [72, 129] width 44 height 10
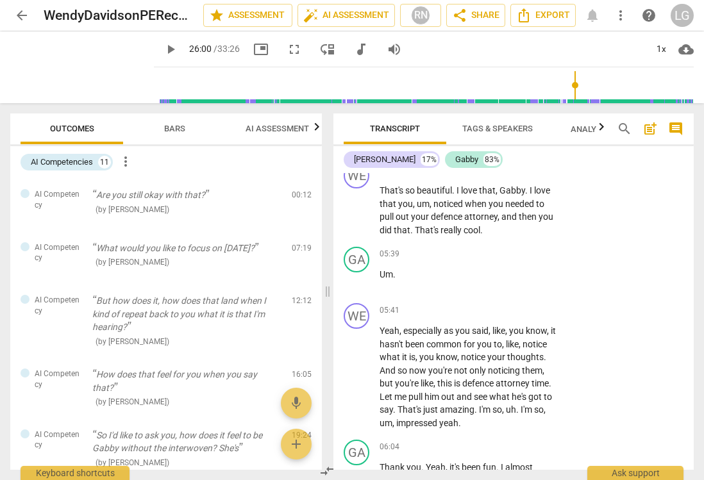
click at [621, 129] on span "search" at bounding box center [624, 128] width 15 height 15
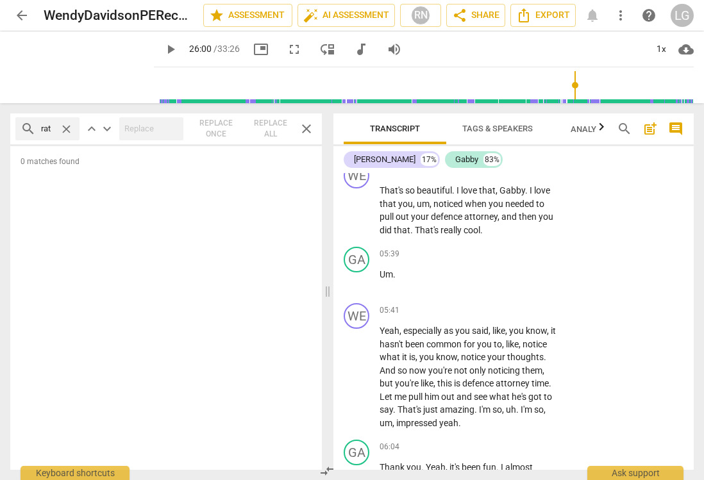
type input "rat"
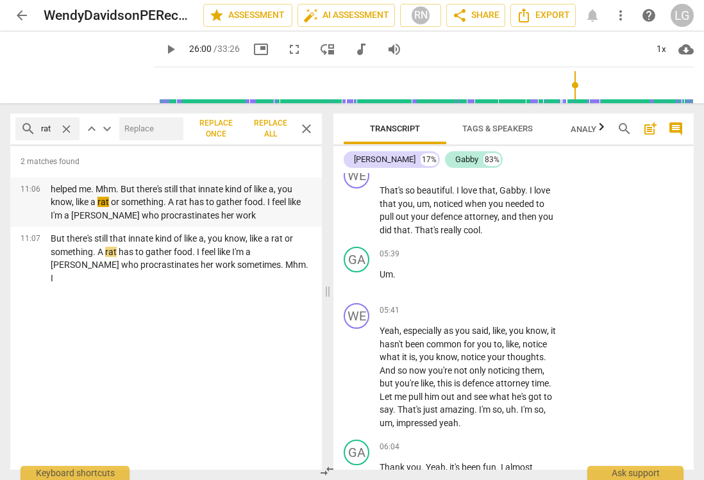
click at [163, 202] on p "helped me. Mhm. But there's still that innate kind of like a, you know, like a …" at bounding box center [181, 203] width 261 height 40
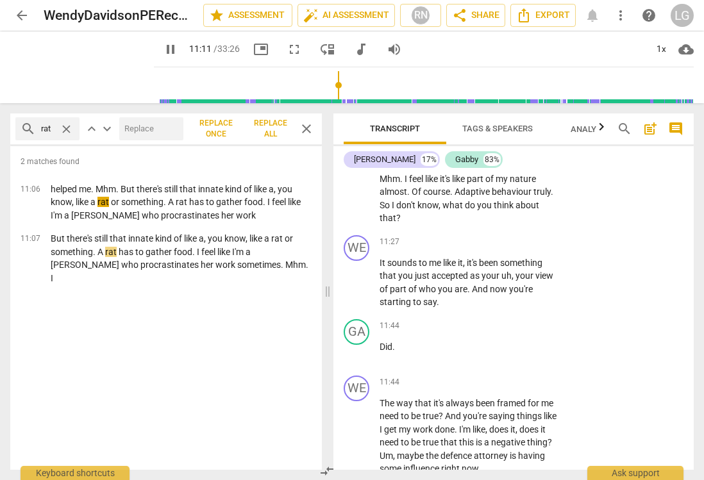
click at [546, 219] on p "And I feel like this is one of those things where I'm like , I should work on t…" at bounding box center [470, 146] width 180 height 158
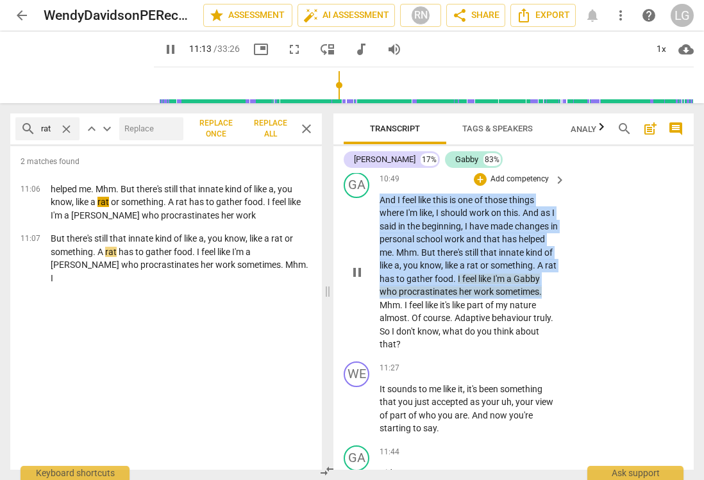
scroll to position [3797, 0]
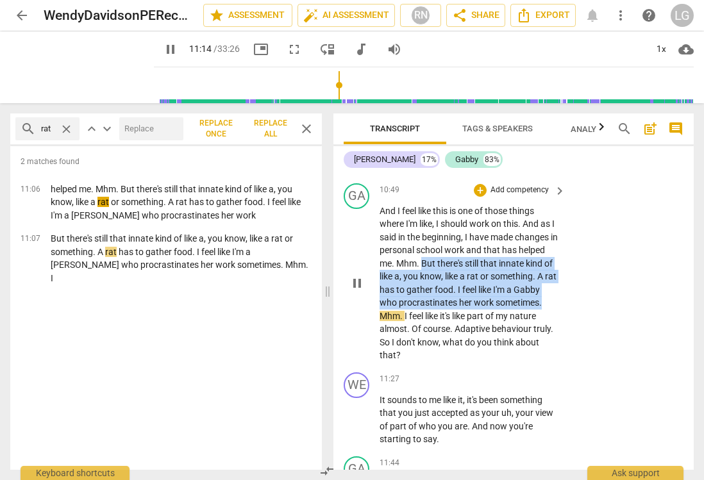
drag, startPoint x: 544, startPoint y: 217, endPoint x: 423, endPoint y: 308, distance: 151.6
click at [423, 310] on p "And I feel like this is one of those things where I'm like , I should work on t…" at bounding box center [470, 284] width 180 height 158
click at [171, 49] on span "pause" at bounding box center [170, 49] width 15 height 15
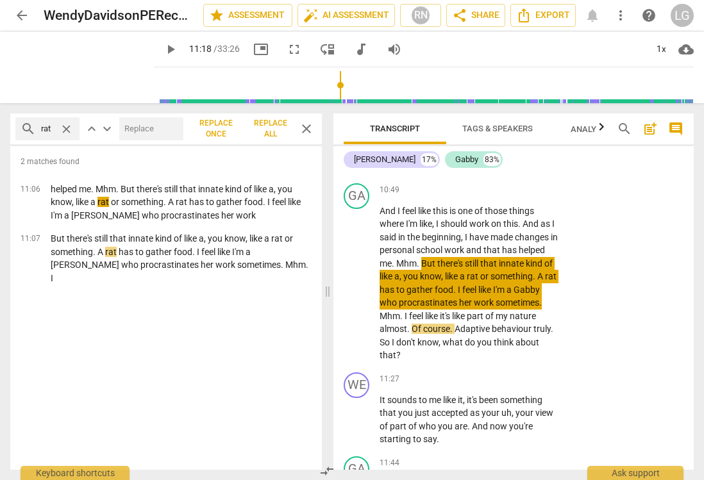
type input "679"
